Goal: Transaction & Acquisition: Purchase product/service

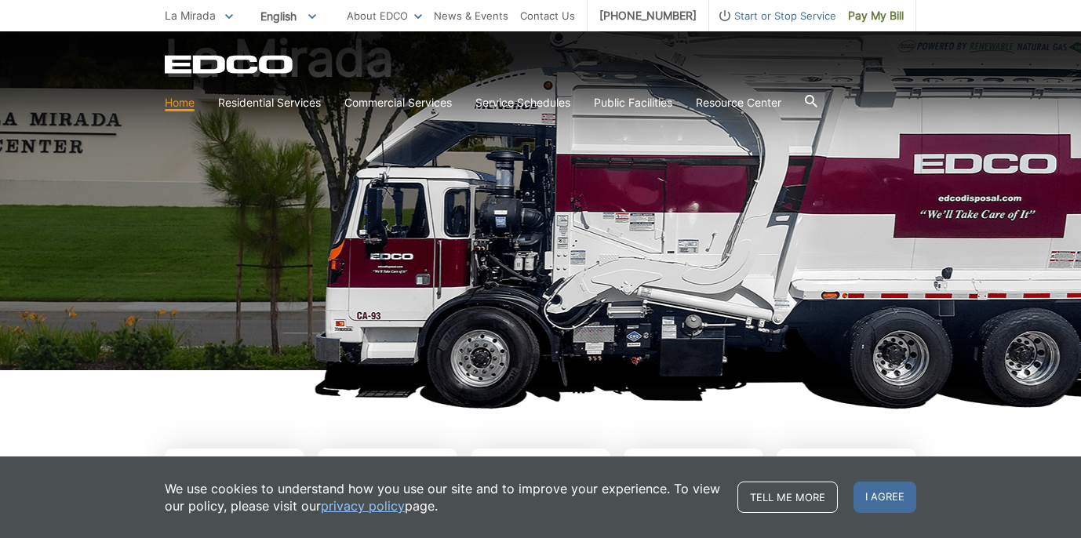
scroll to position [133, 0]
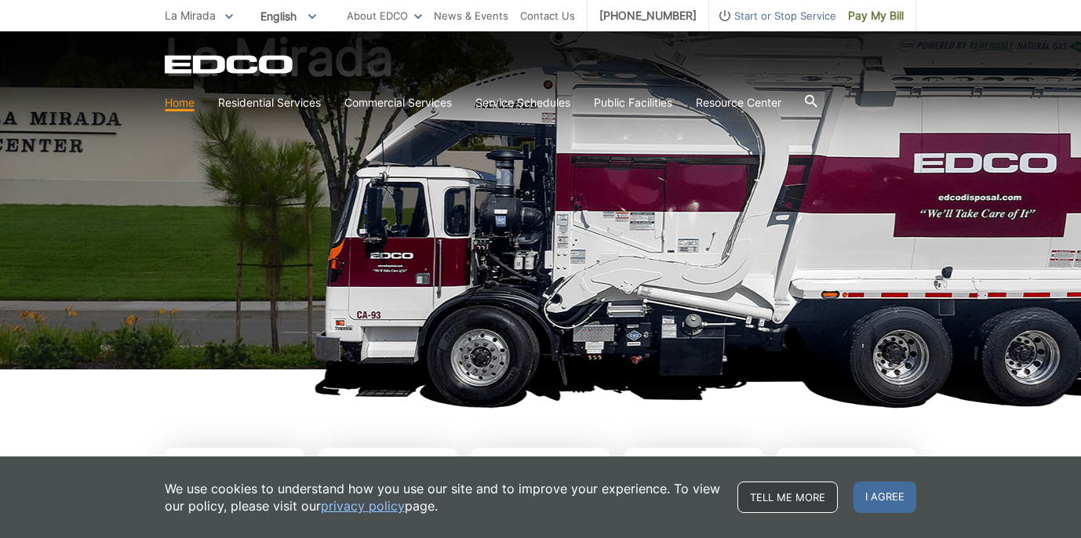
click at [805, 496] on link "Tell me more" at bounding box center [787, 496] width 100 height 31
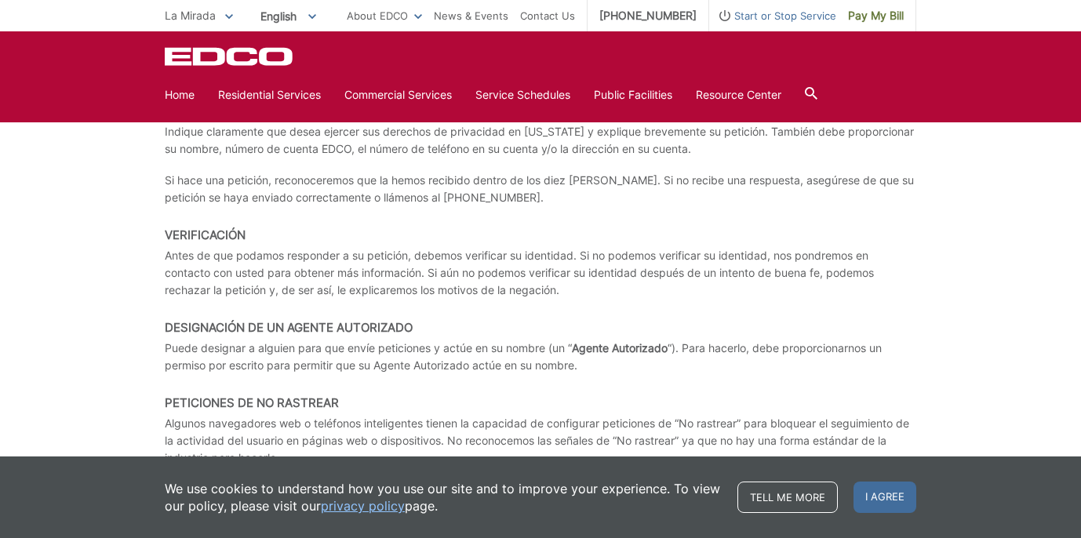
scroll to position [6010, 0]
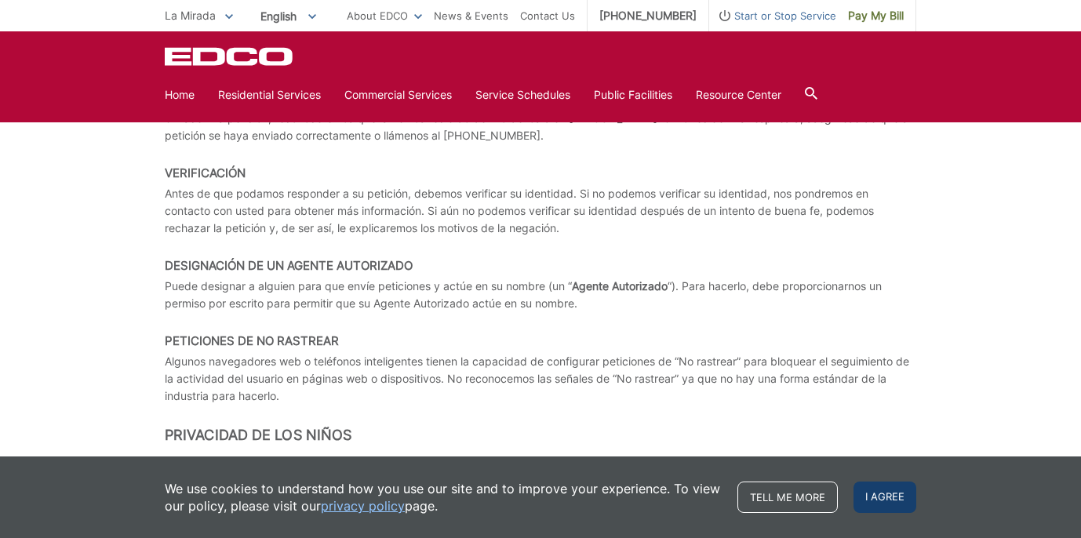
click at [887, 497] on span "I agree" at bounding box center [884, 496] width 63 height 31
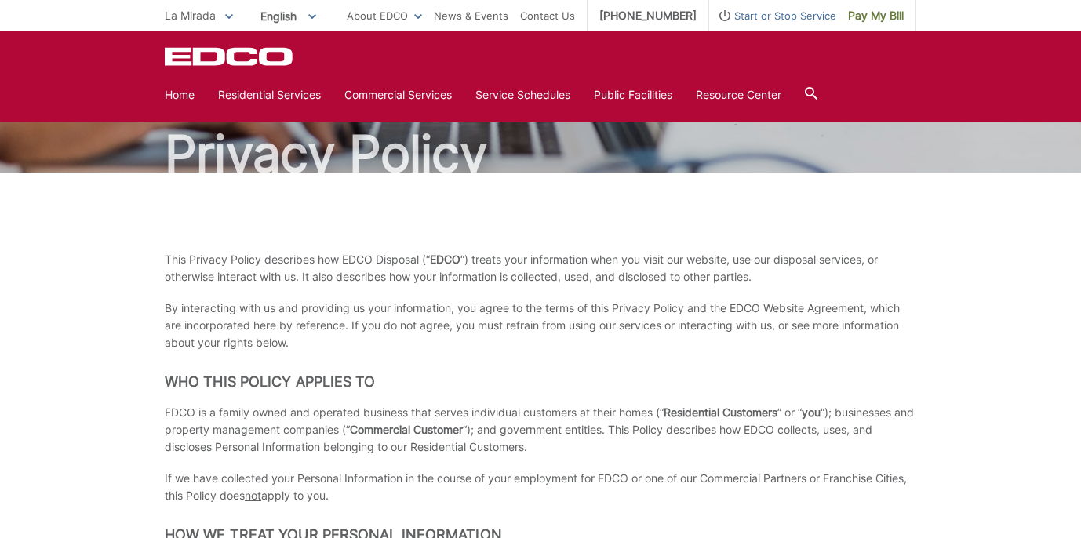
scroll to position [0, 0]
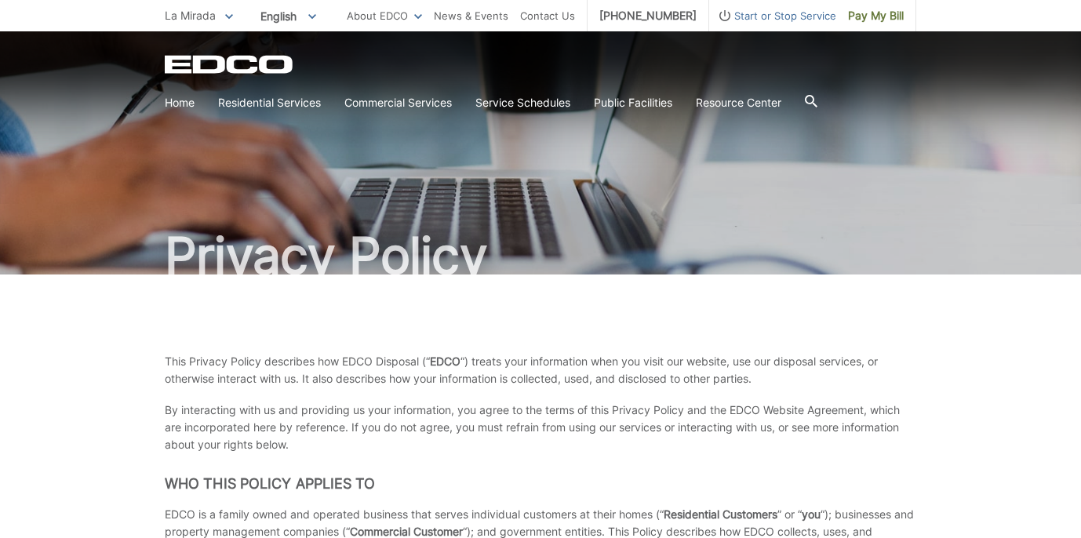
click at [197, 15] on span "La Mirada" at bounding box center [190, 15] width 51 height 13
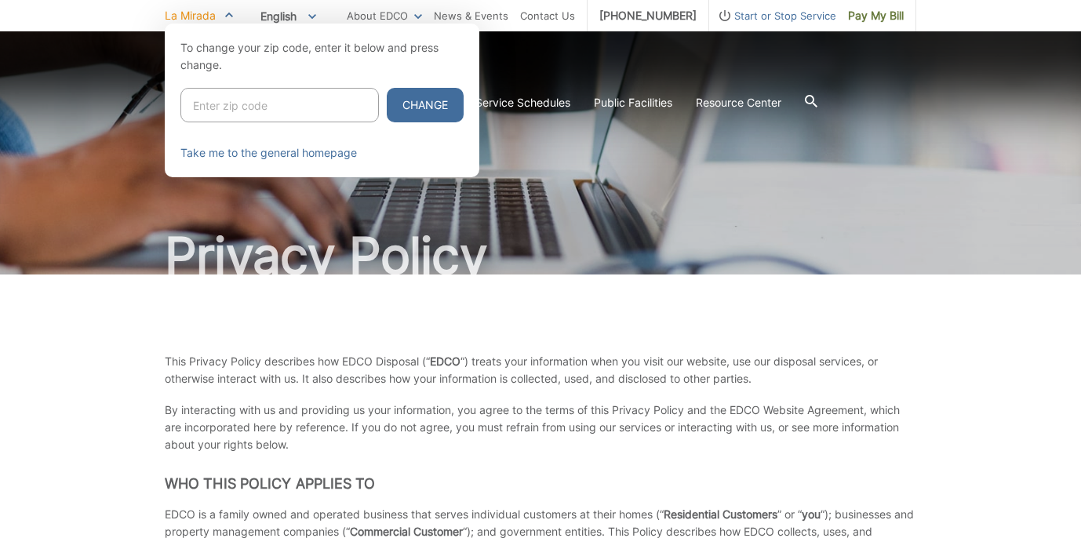
click at [89, 196] on div at bounding box center [540, 293] width 1081 height 538
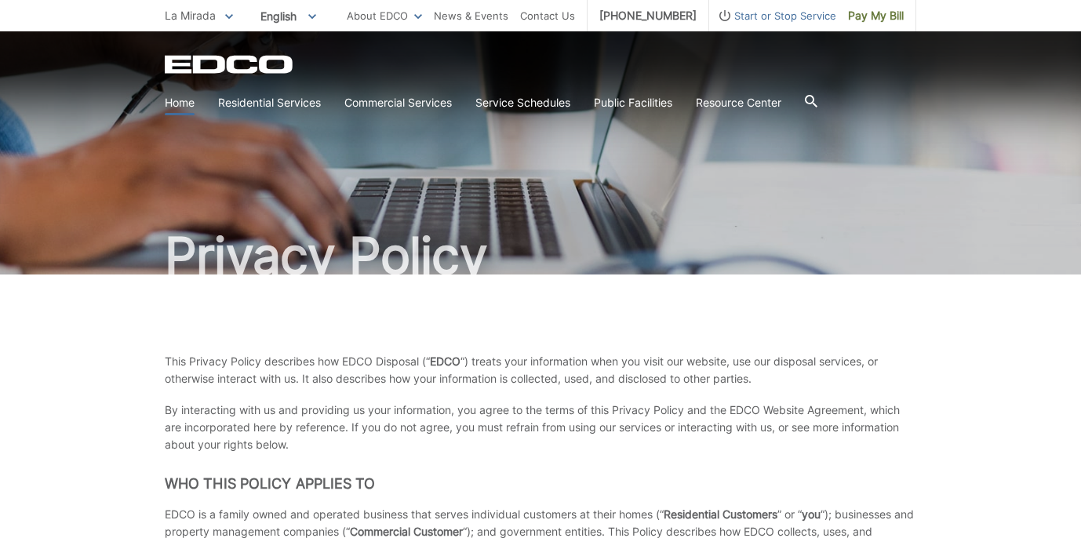
click at [173, 107] on link "Home" at bounding box center [180, 102] width 30 height 17
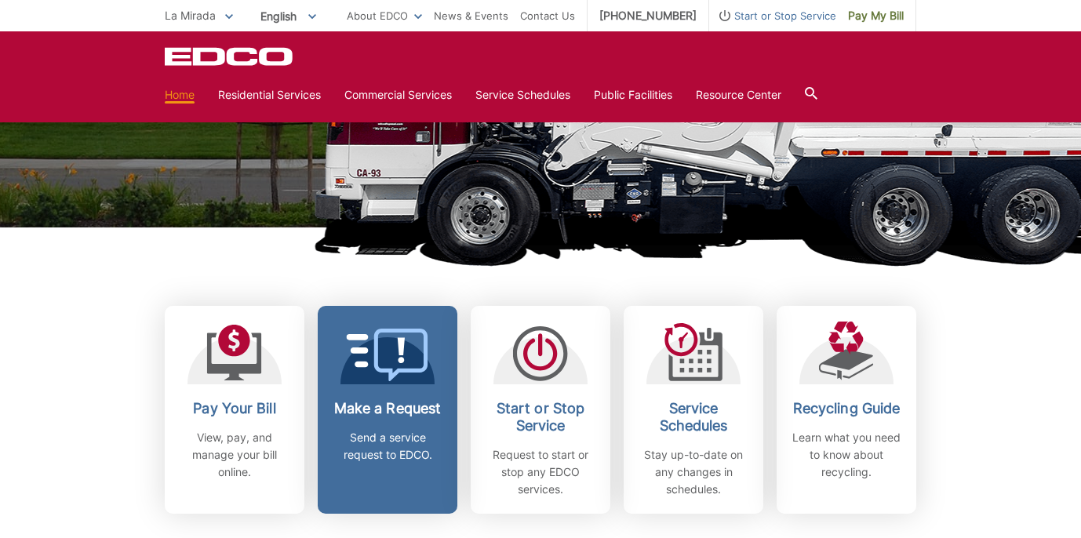
scroll to position [306, 0]
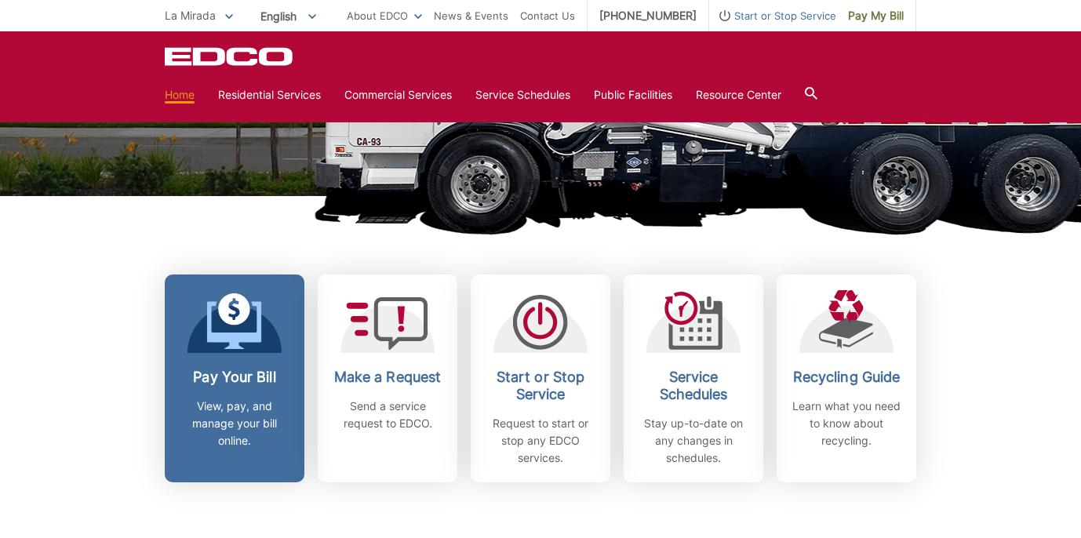
click at [267, 365] on link "Pay Your Bill View, pay, and manage your bill online." at bounding box center [235, 378] width 140 height 208
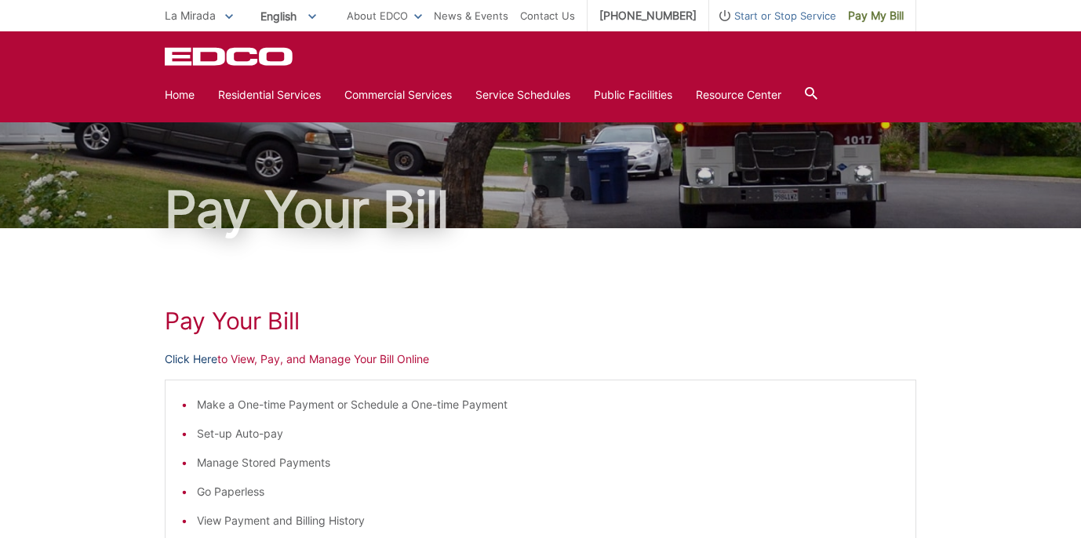
scroll to position [19, 0]
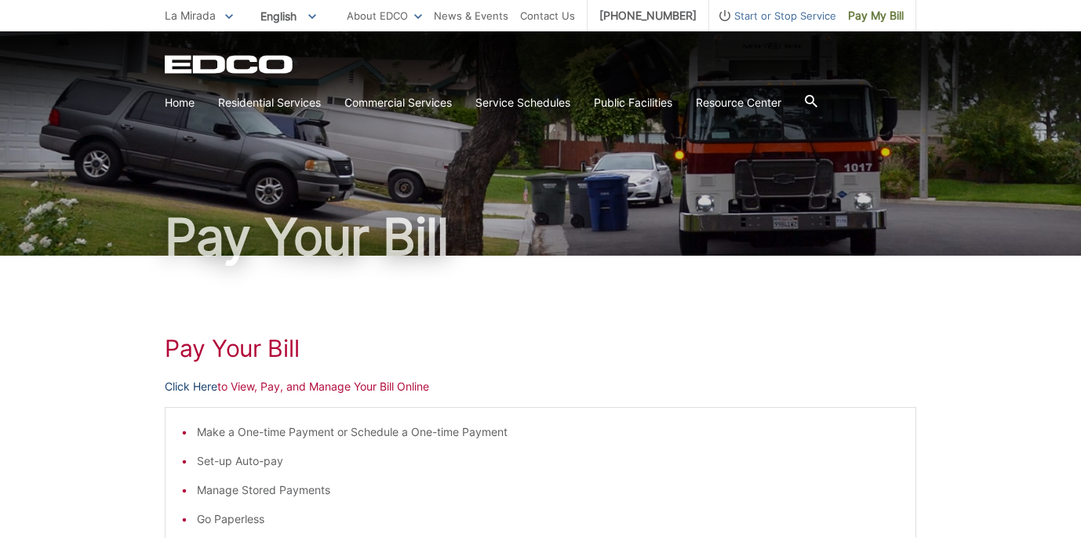
click at [184, 383] on link "Click Here" at bounding box center [191, 386] width 53 height 17
